Goal: Check status

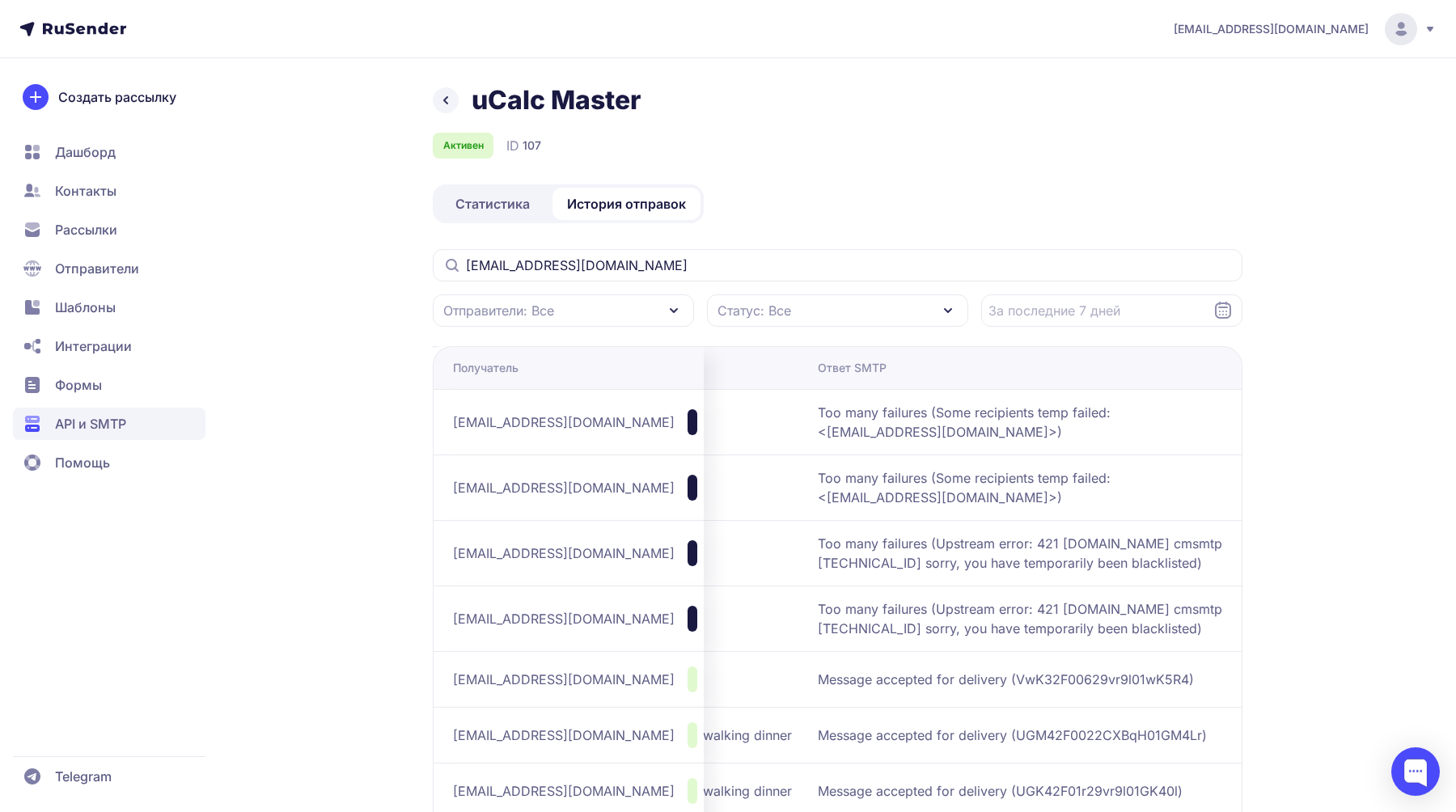
scroll to position [26, 0]
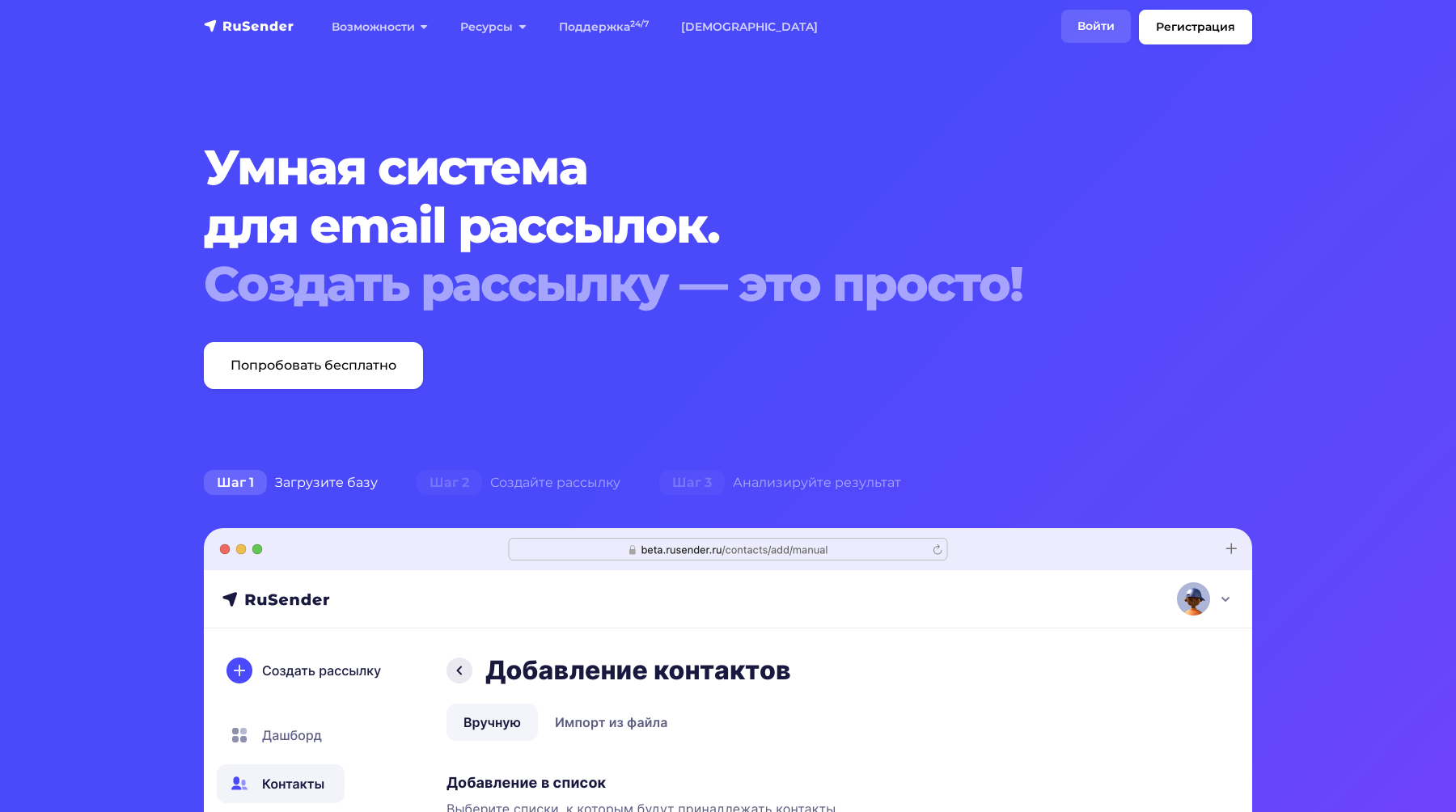
click at [1100, 34] on link "Войти" at bounding box center [1095, 26] width 70 height 34
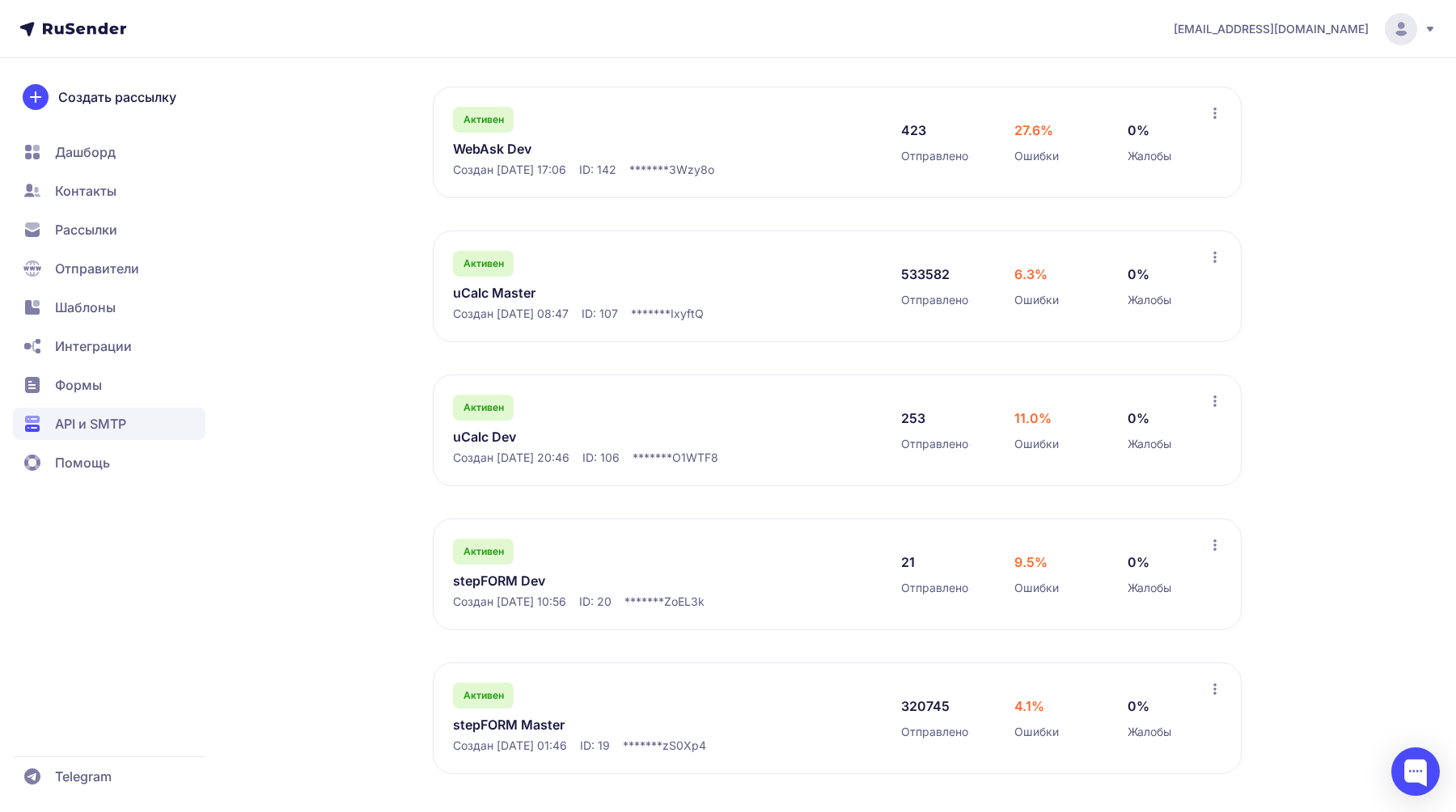
scroll to position [452, 0]
click at [547, 720] on link "stepFORM Master" at bounding box center [619, 724] width 332 height 19
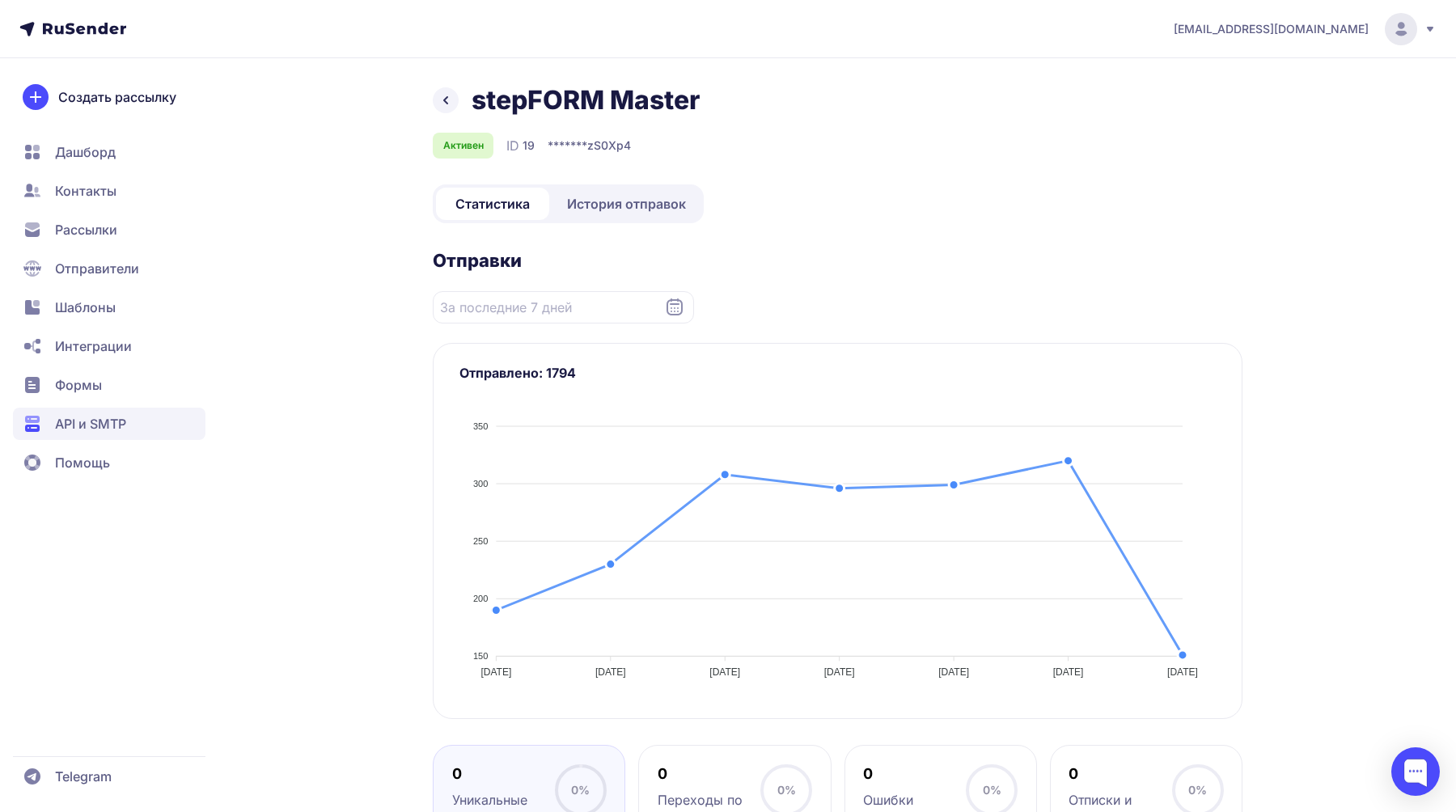
click at [640, 203] on span "История отправок" at bounding box center [626, 203] width 119 height 19
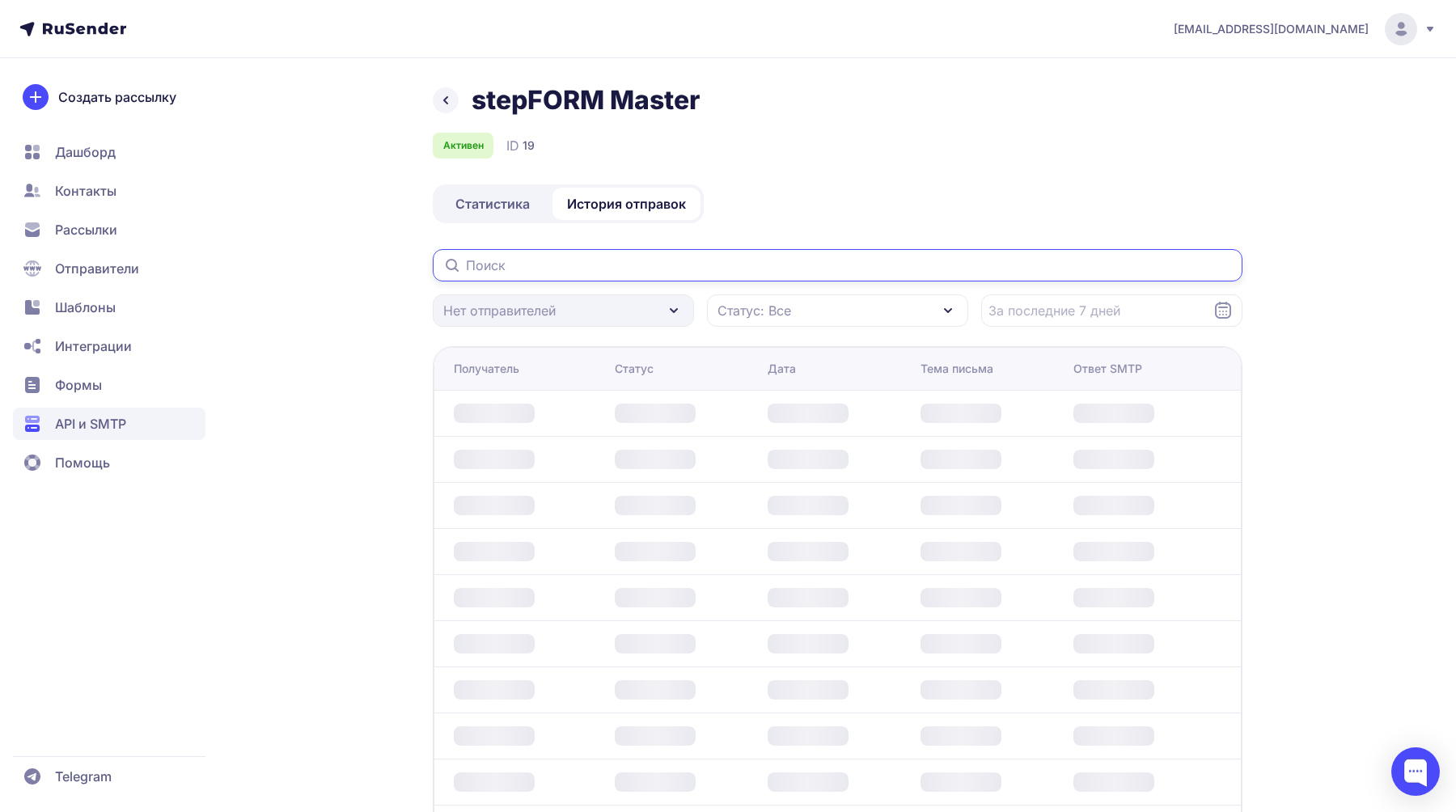
click at [586, 266] on input "text" at bounding box center [837, 266] width 810 height 33
paste input "alexbestuzhev@gmail.com"
type input "alexbestuzhev@gmail.com"
